Goal: Information Seeking & Learning: Check status

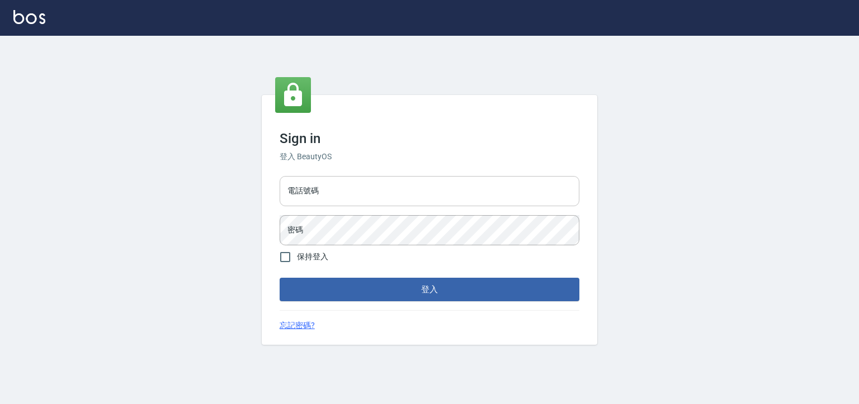
click at [336, 199] on input "電話號碼" at bounding box center [430, 191] width 300 height 30
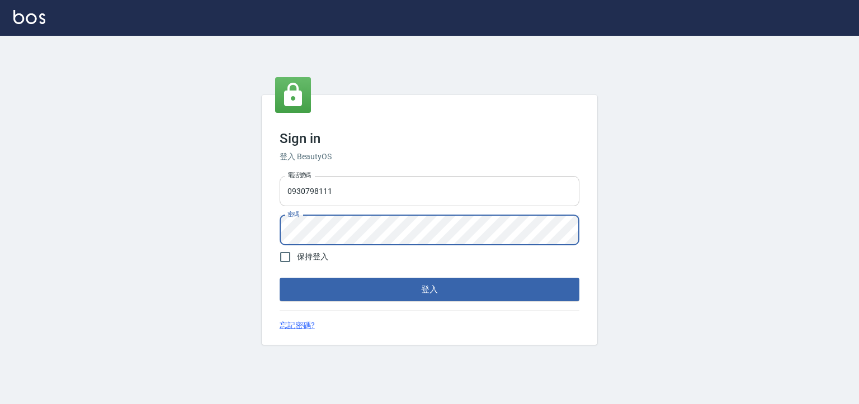
click at [329, 189] on input "0930798111" at bounding box center [430, 191] width 300 height 30
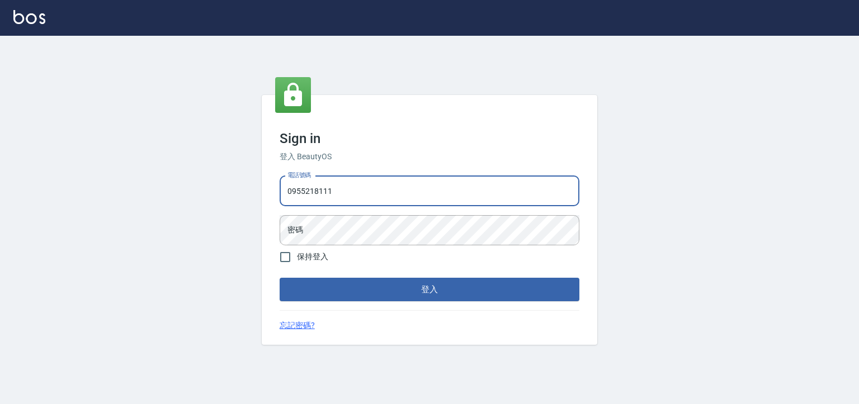
type input "0955218111"
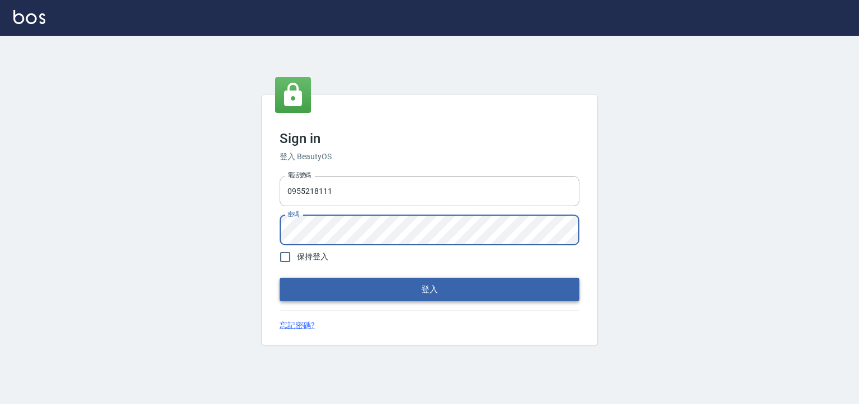
click at [373, 296] on button "登入" at bounding box center [430, 289] width 300 height 23
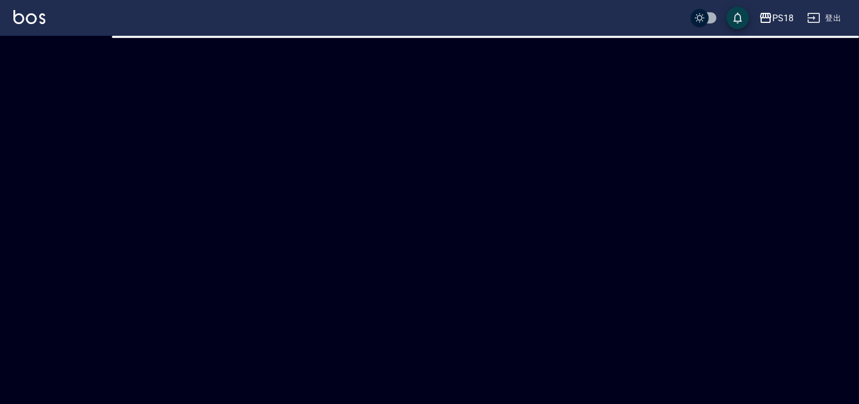
checkbox input "true"
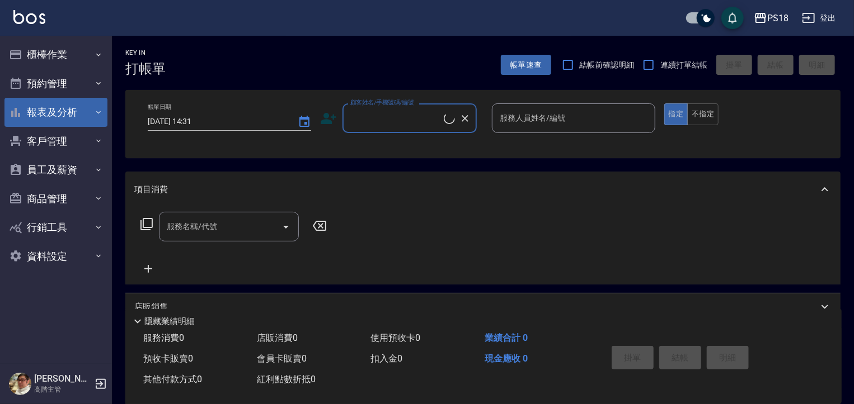
click at [87, 111] on button "報表及分析" at bounding box center [55, 112] width 103 height 29
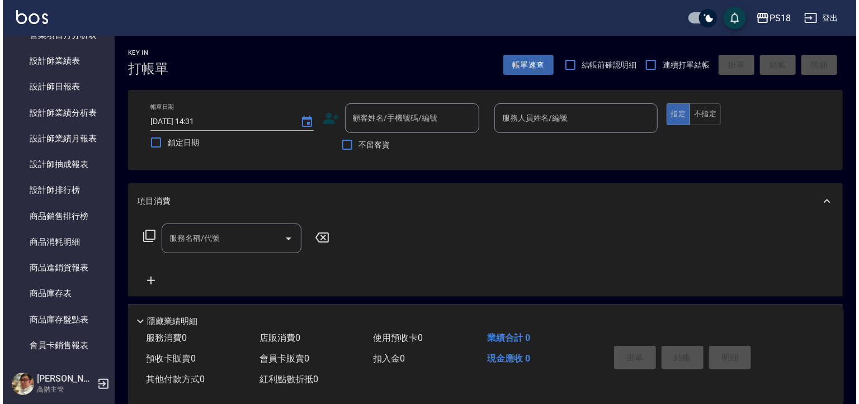
scroll to position [454, 0]
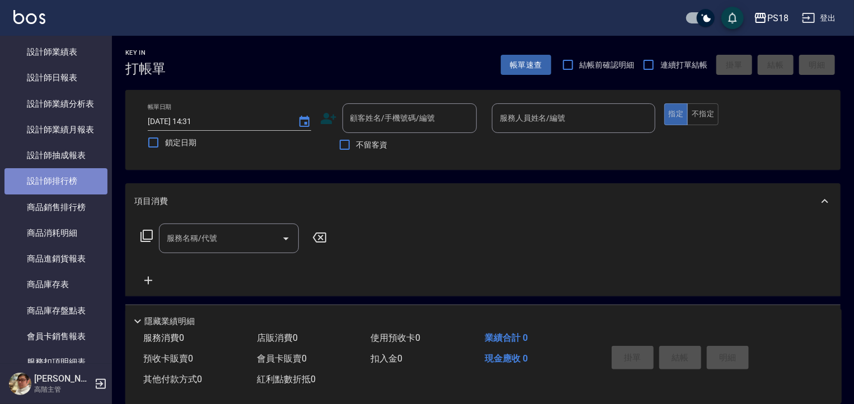
click at [69, 183] on link "設計師排行榜" at bounding box center [55, 181] width 103 height 26
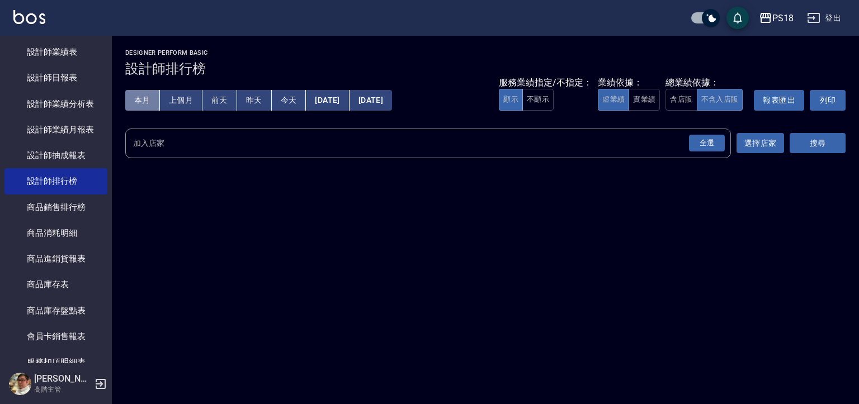
click at [143, 97] on button "本月" at bounding box center [142, 100] width 35 height 21
click at [712, 147] on div "全選" at bounding box center [707, 143] width 36 height 17
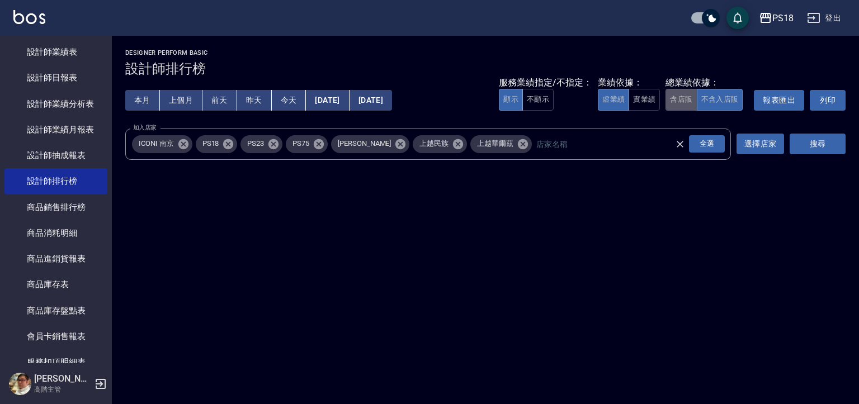
click at [689, 106] on button "含店販" at bounding box center [681, 100] width 31 height 22
click at [810, 144] on button "搜尋" at bounding box center [818, 144] width 56 height 21
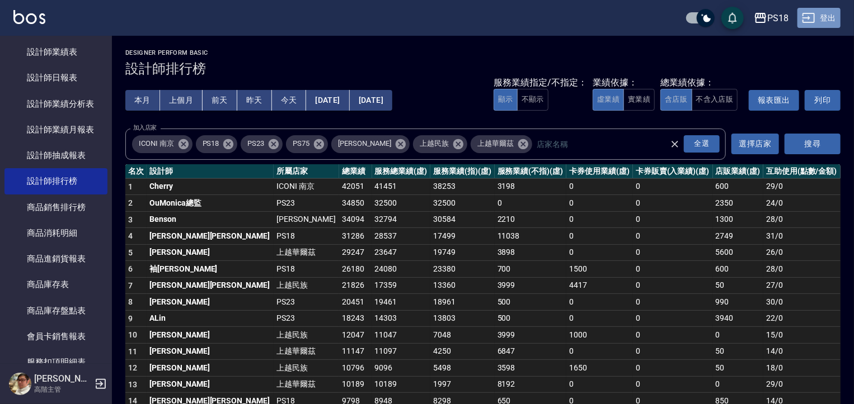
click at [836, 16] on button "登出" at bounding box center [818, 18] width 43 height 21
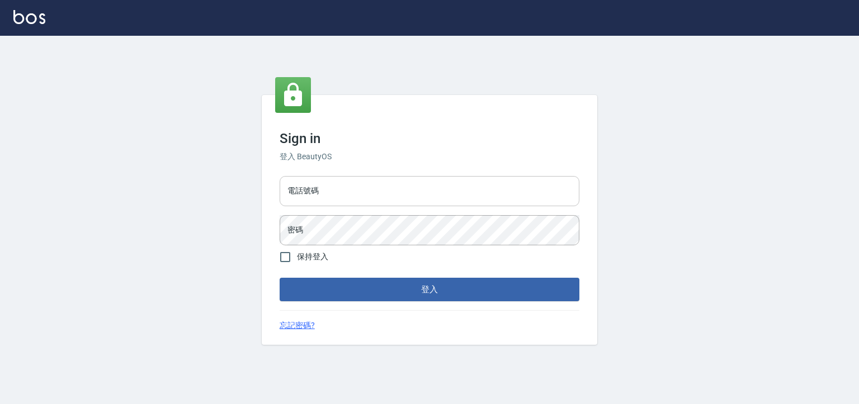
drag, startPoint x: 0, startPoint y: 0, endPoint x: 437, endPoint y: 182, distance: 473.4
click at [437, 182] on input "電話號碼" at bounding box center [430, 191] width 300 height 30
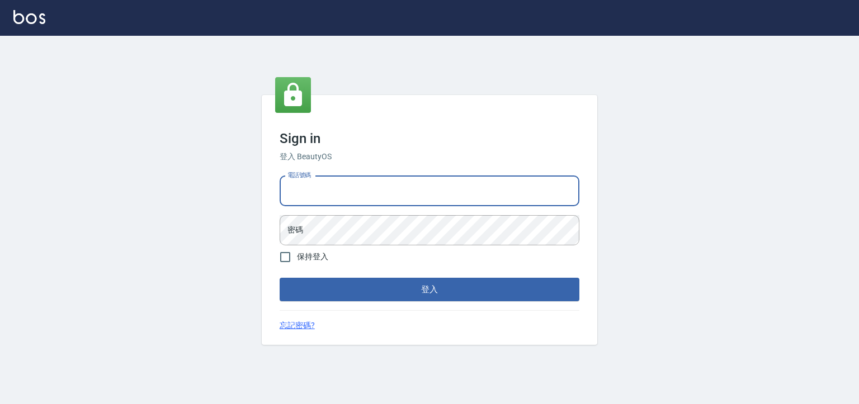
type input "0930798111"
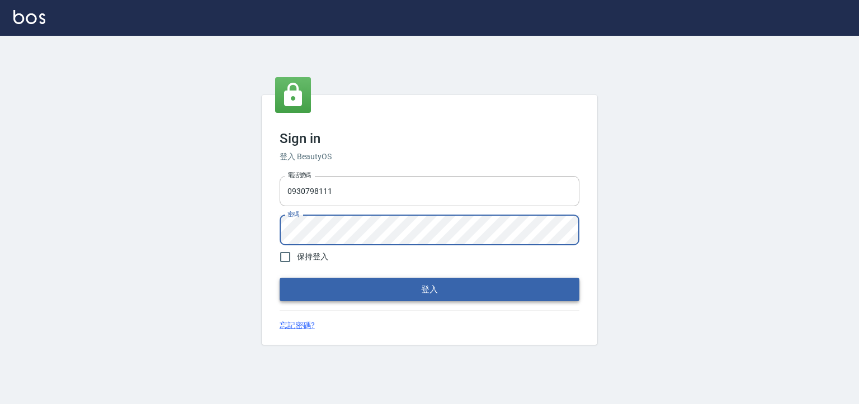
click at [395, 299] on button "登入" at bounding box center [430, 289] width 300 height 23
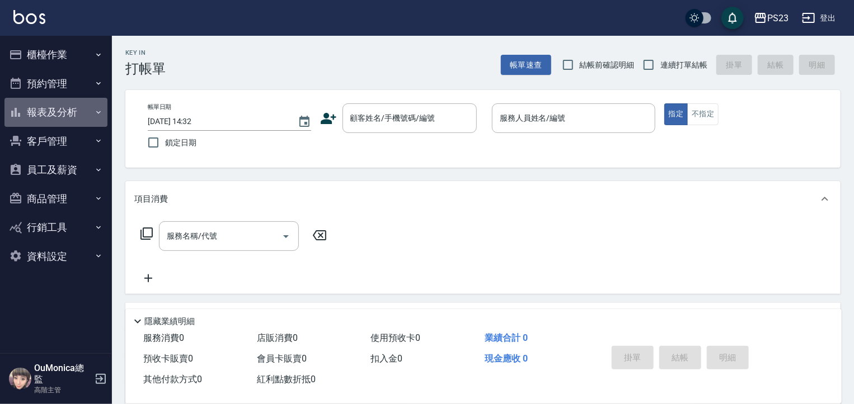
click at [49, 111] on button "報表及分析" at bounding box center [55, 112] width 103 height 29
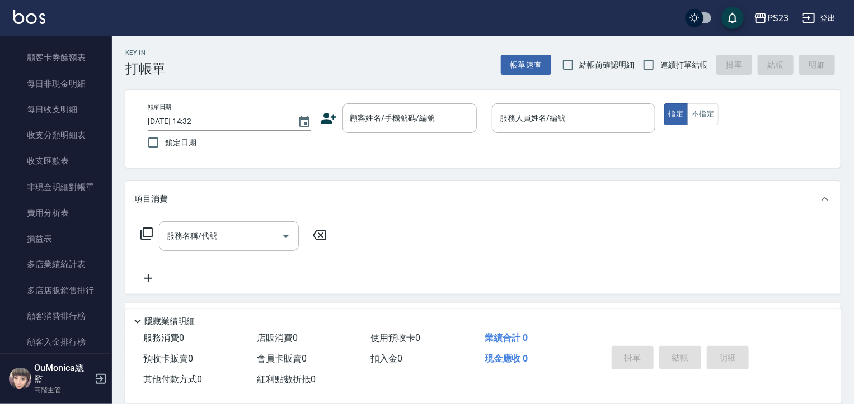
scroll to position [893, 0]
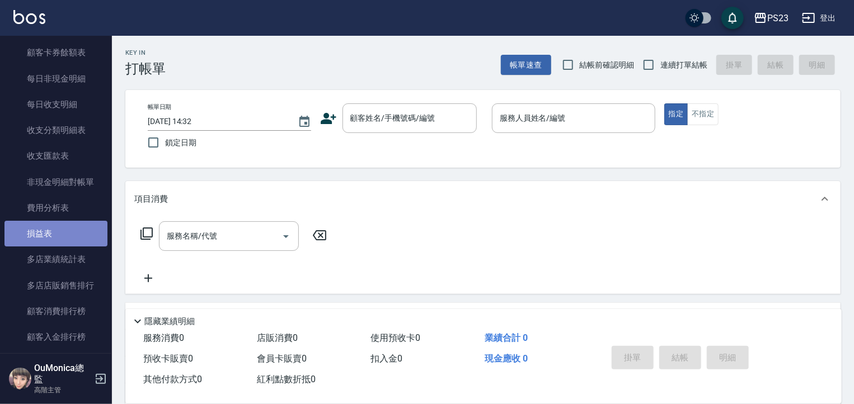
click at [61, 244] on link "損益表" at bounding box center [55, 234] width 103 height 26
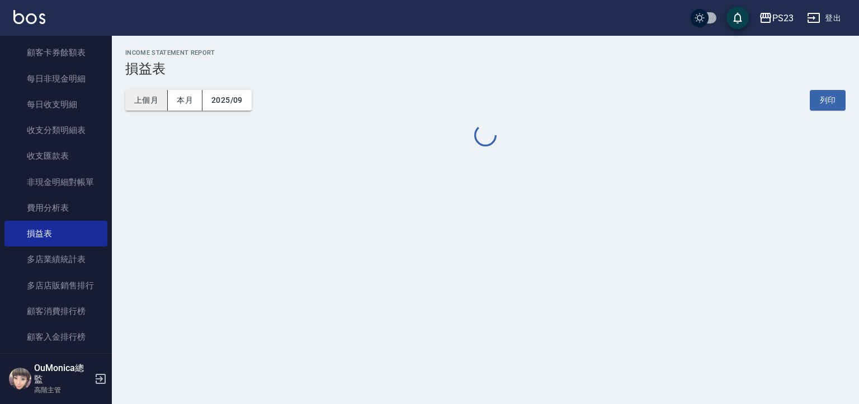
click at [155, 103] on button "上個月" at bounding box center [146, 100] width 43 height 21
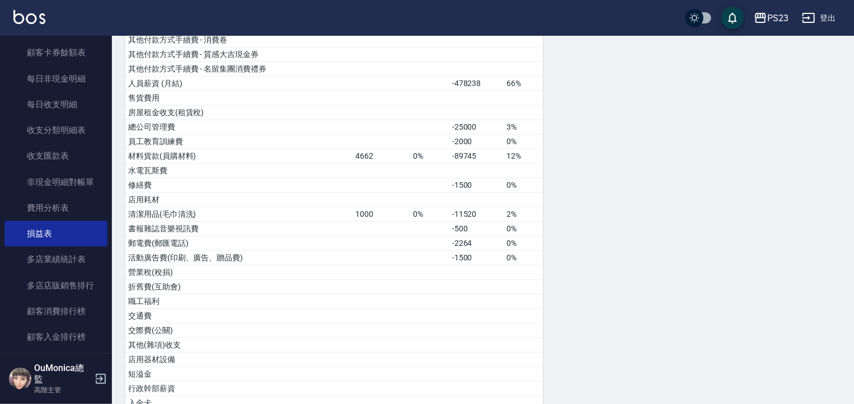
scroll to position [299, 0]
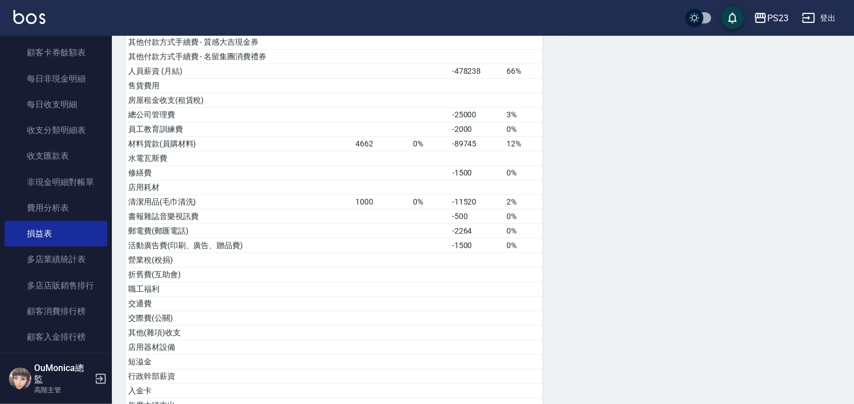
drag, startPoint x: 850, startPoint y: 61, endPoint x: 857, endPoint y: 95, distance: 34.9
click at [854, 95] on html "PS23 登出 櫃檯作業 打帳單 帳單列表 掛單列表 座位開單 營業儀表板 現金收支登錄 高階收支登錄 材料自購登錄 每日結帳 排班表 現場電腦打卡 掃碼打卡…" at bounding box center [427, 208] width 854 height 1015
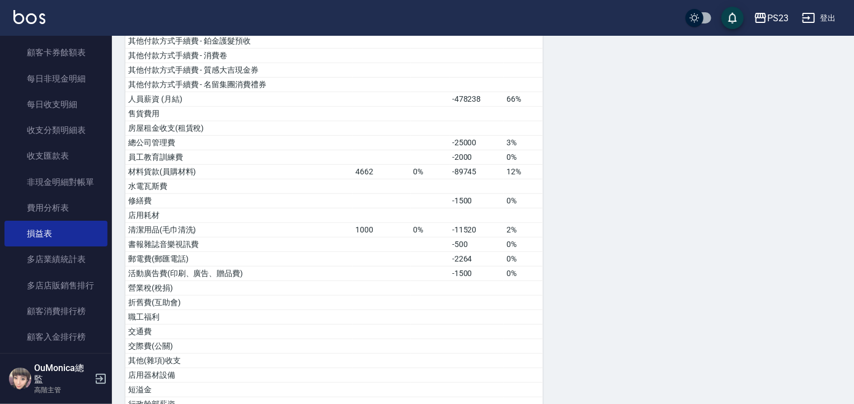
scroll to position [268, 0]
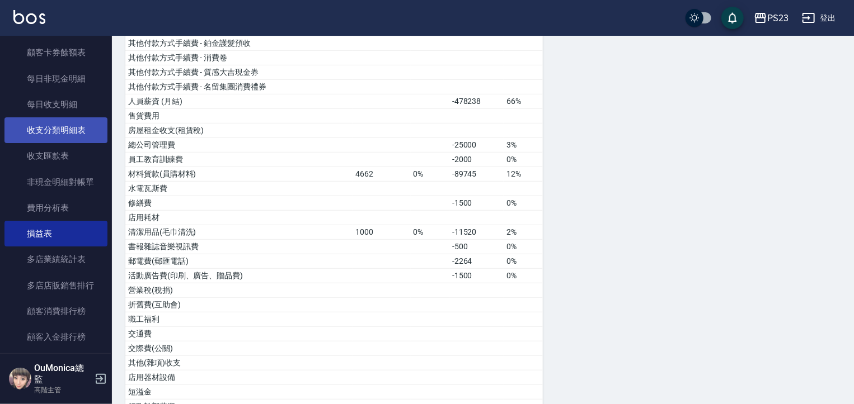
click at [72, 129] on link "收支分類明細表" at bounding box center [55, 130] width 103 height 26
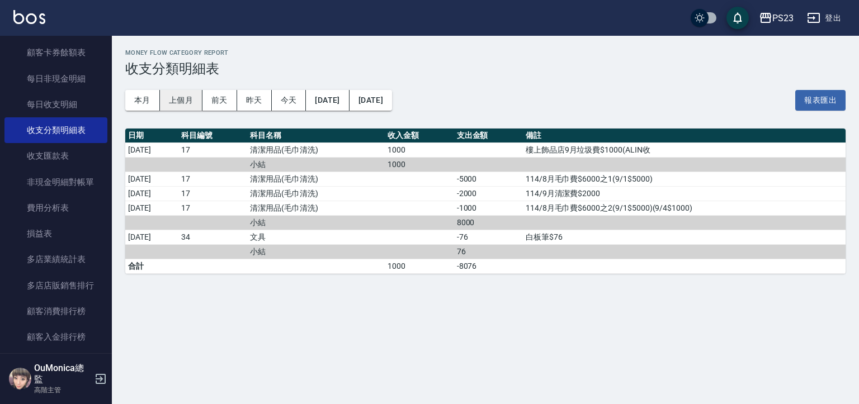
click at [186, 103] on button "上個月" at bounding box center [181, 100] width 43 height 21
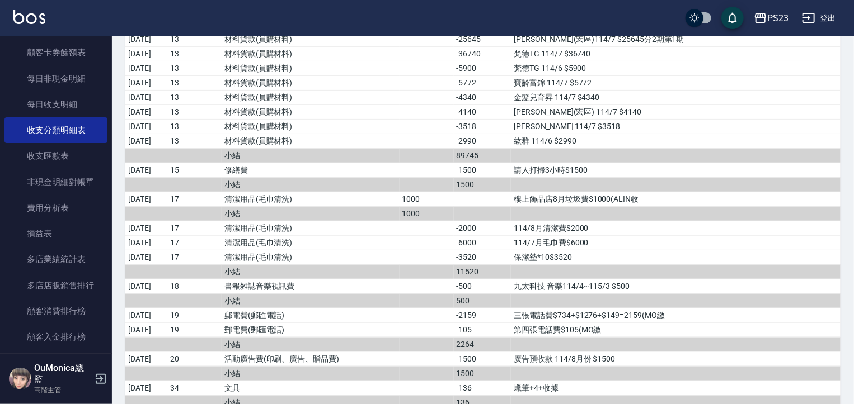
scroll to position [2303, 0]
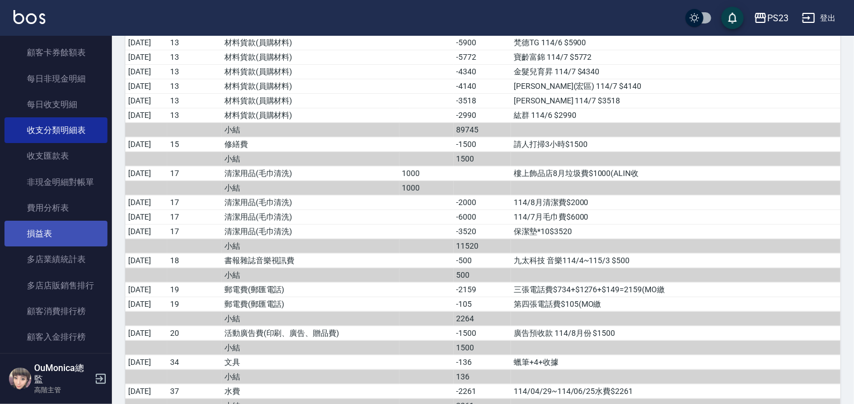
click at [89, 235] on link "損益表" at bounding box center [55, 234] width 103 height 26
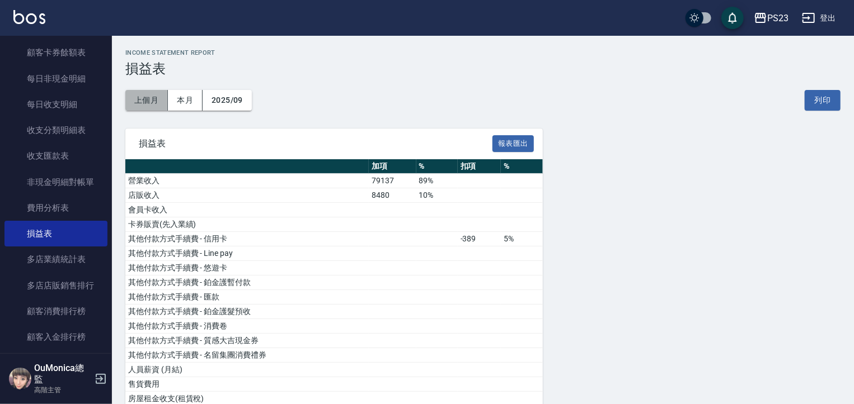
click at [150, 96] on button "上個月" at bounding box center [146, 100] width 43 height 21
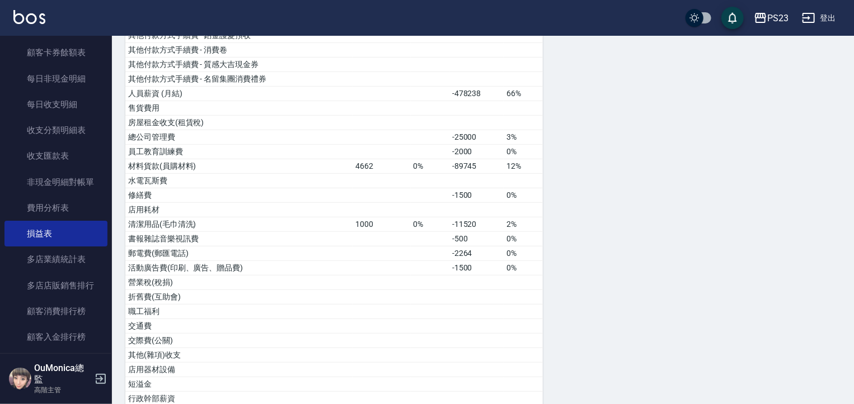
scroll to position [289, 0]
